Goal: Information Seeking & Learning: Learn about a topic

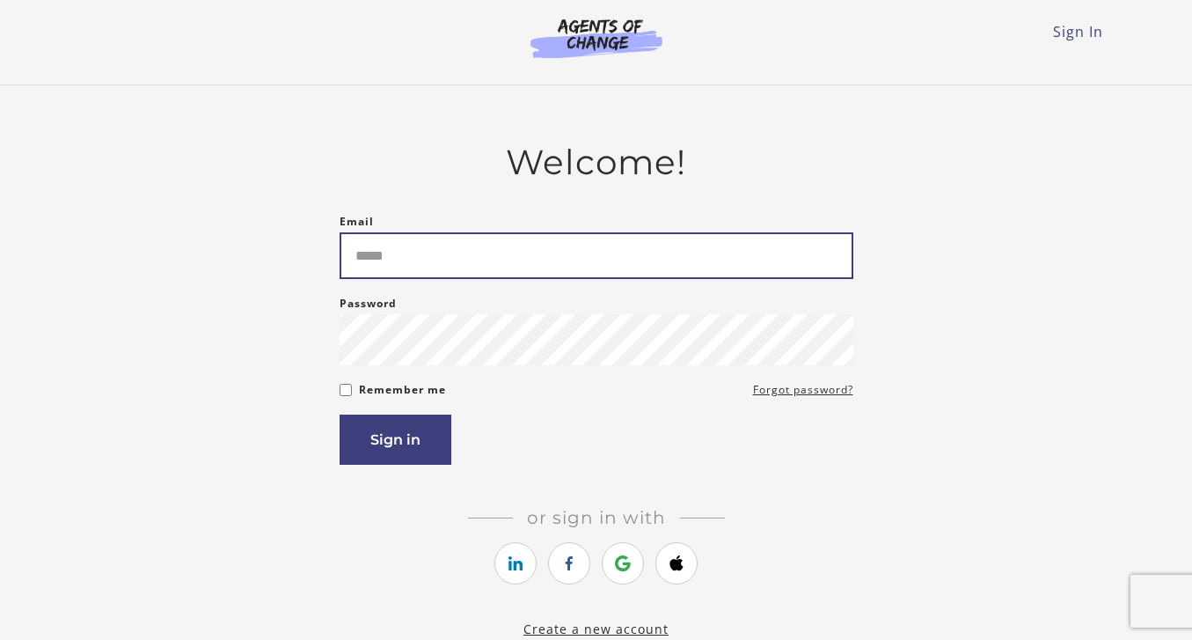
type input "**********"
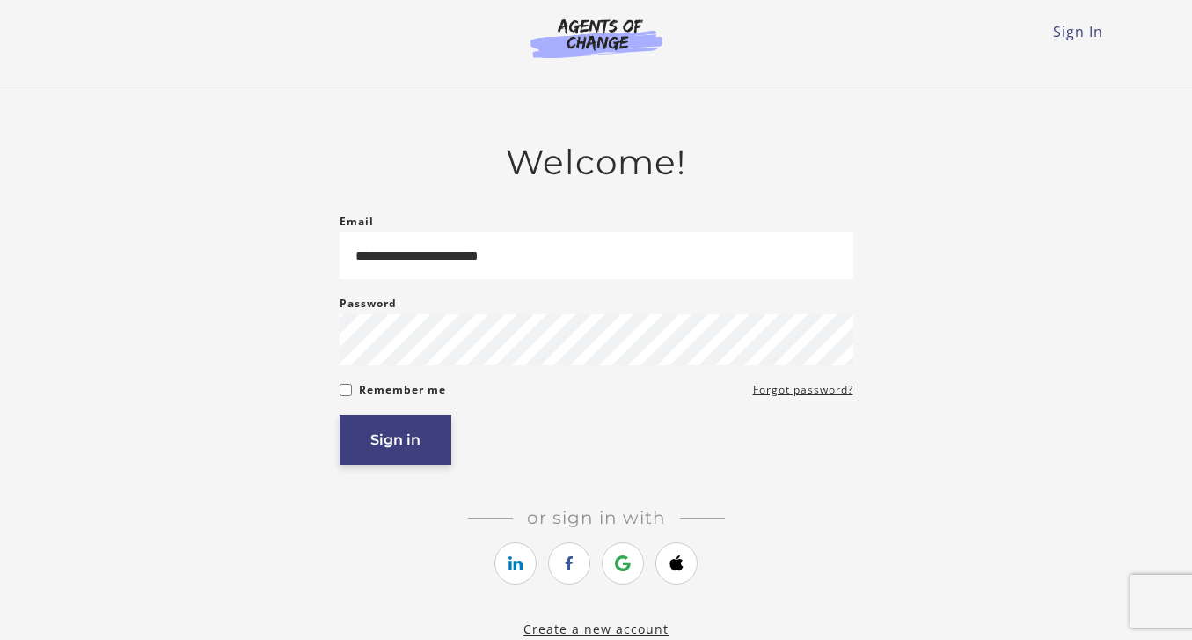
click at [396, 449] on button "Sign in" at bounding box center [396, 439] width 112 height 50
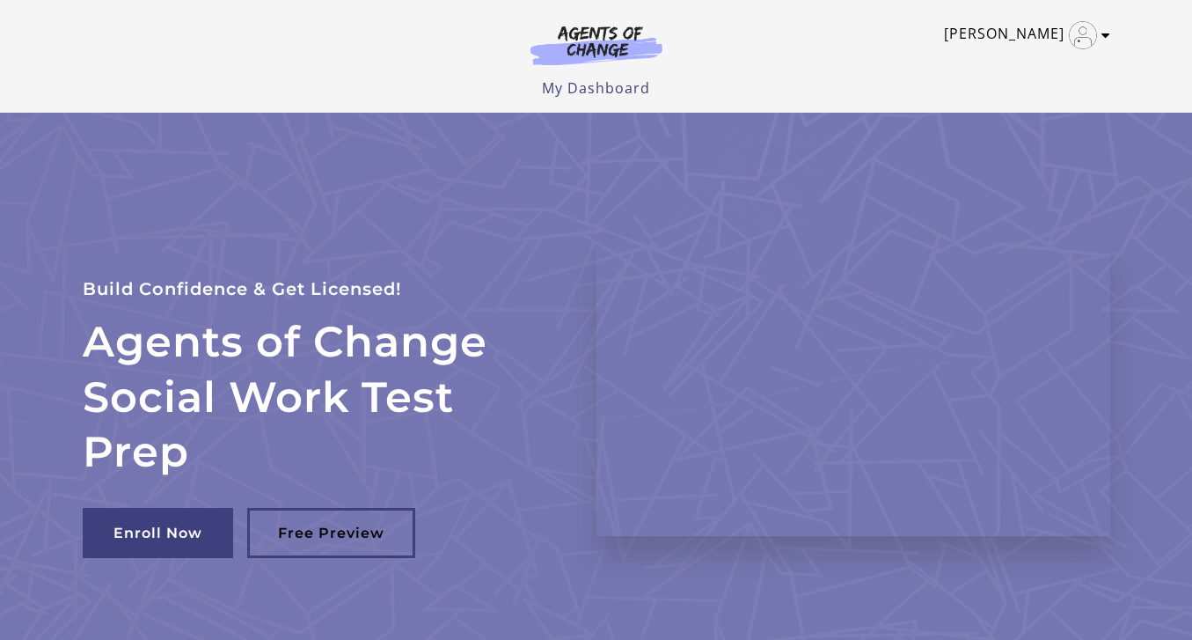
click at [1087, 37] on img "Toggle menu" at bounding box center [1083, 35] width 28 height 28
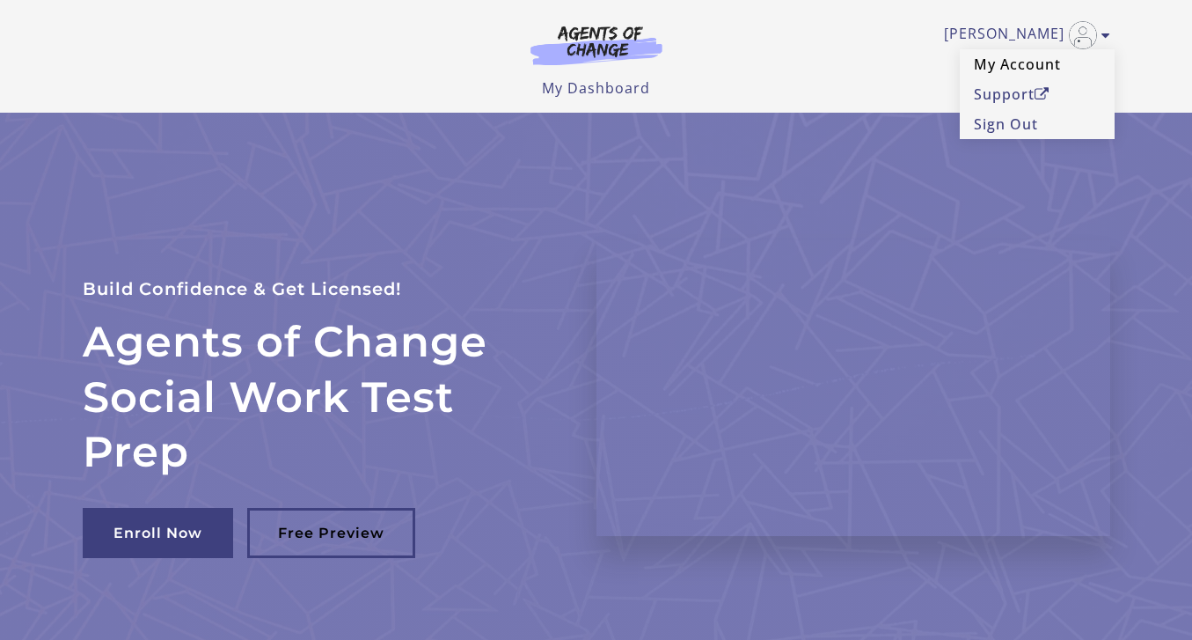
click at [1010, 63] on link "My Account" at bounding box center [1037, 64] width 155 height 30
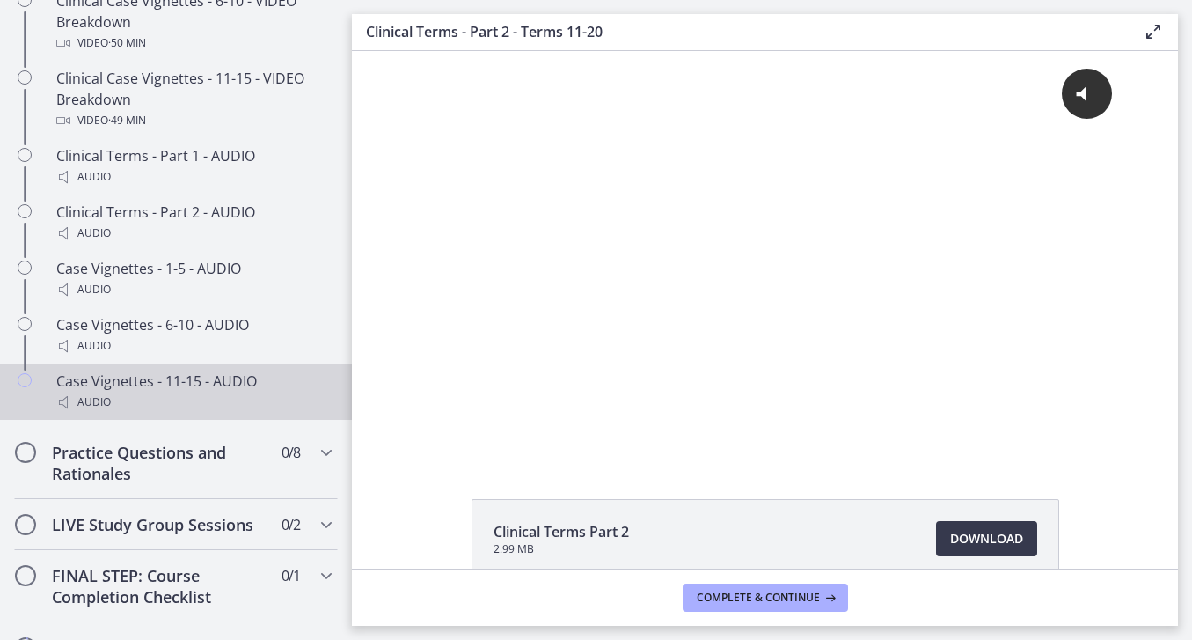
scroll to position [1385, 0]
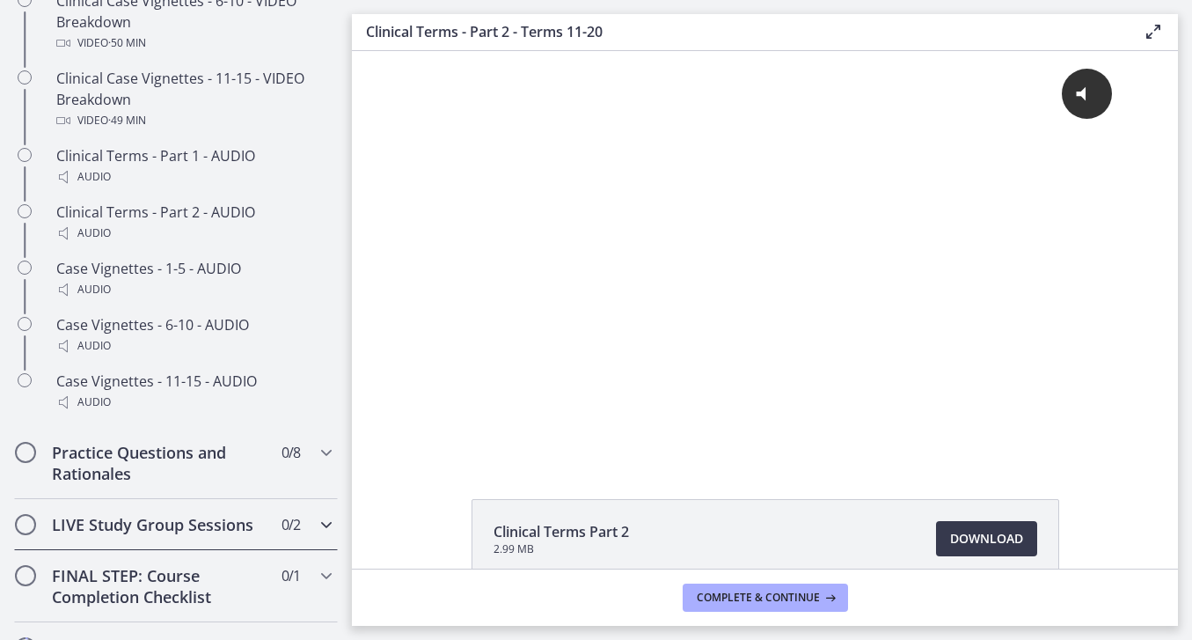
click at [124, 515] on h2 "LIVE Study Group Sessions" at bounding box center [159, 524] width 215 height 21
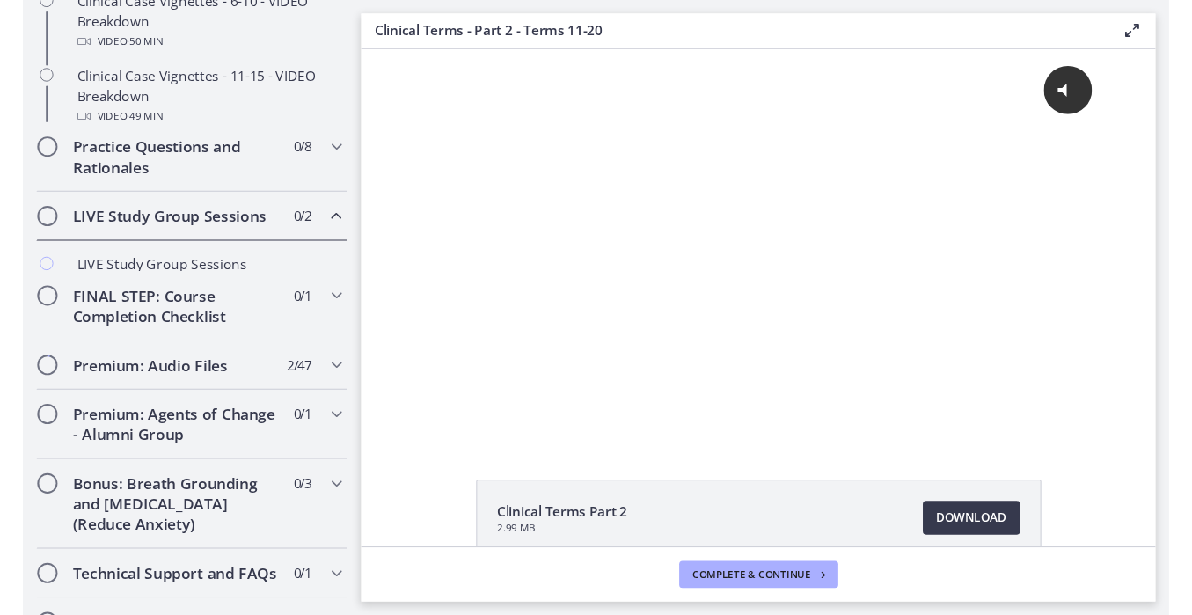
scroll to position [967, 0]
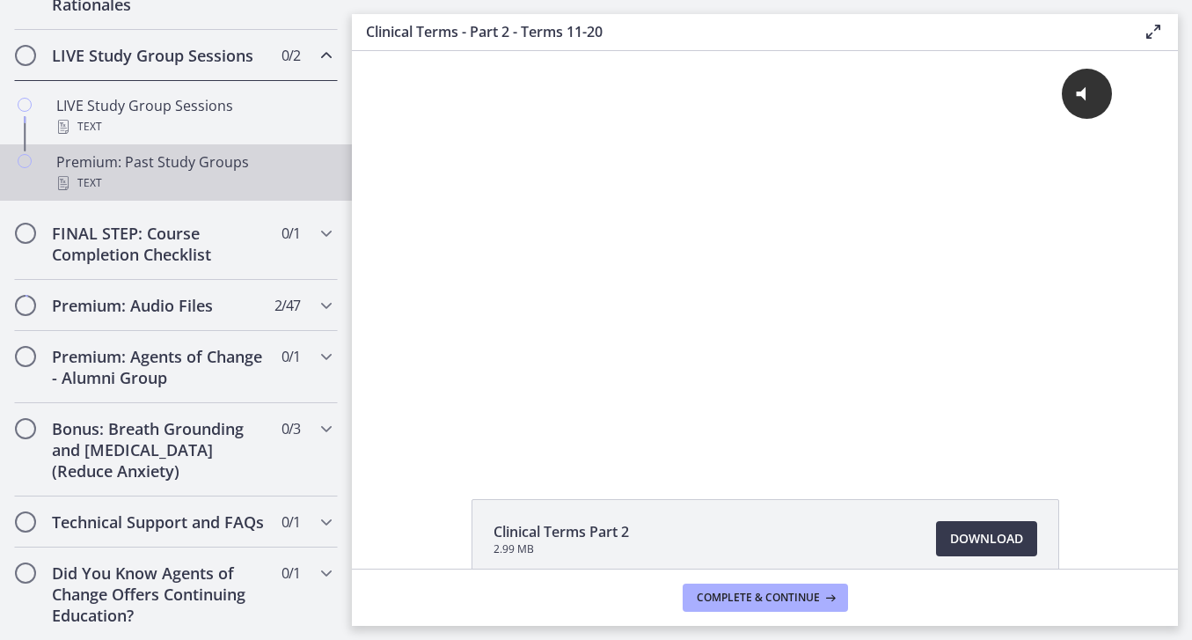
click at [136, 175] on div "Text" at bounding box center [193, 182] width 274 height 21
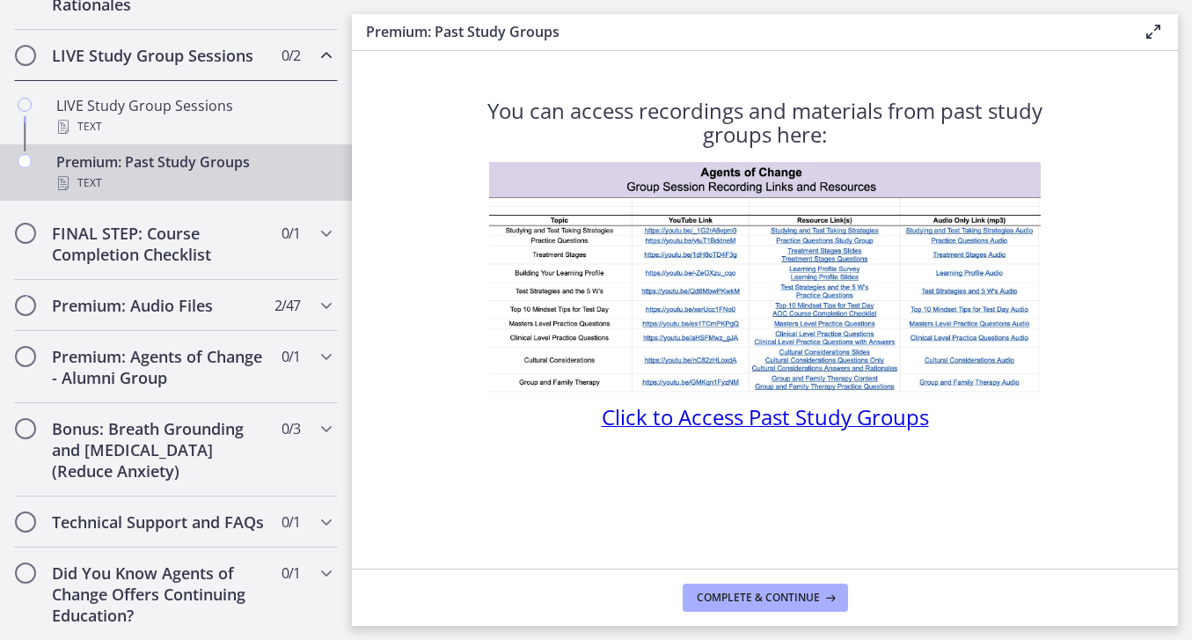
click at [727, 415] on span "Click to Access Past Study Groups" at bounding box center [765, 416] width 327 height 29
